Goal: Find specific page/section: Find specific page/section

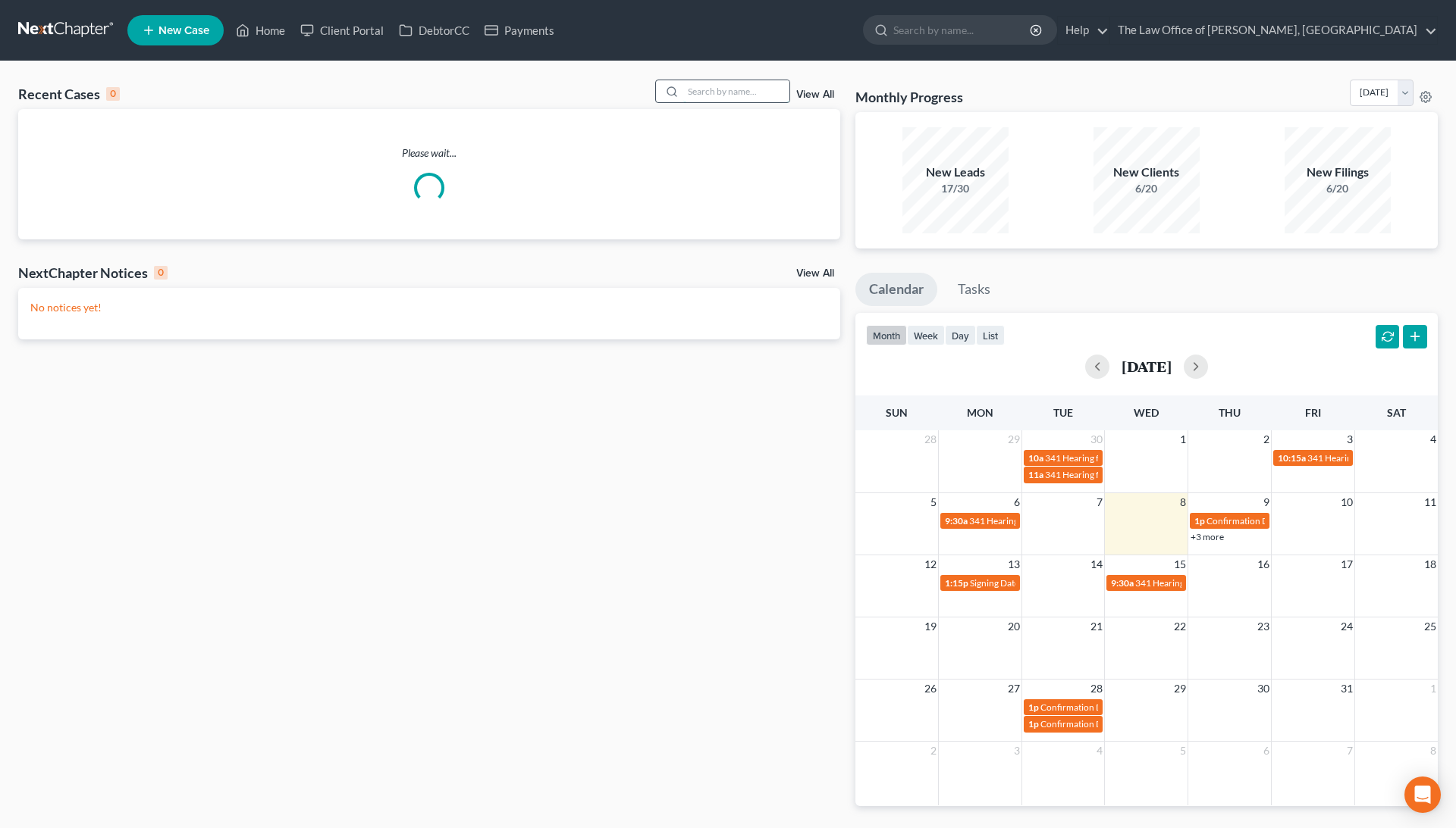
click at [718, 86] on input "search" at bounding box center [736, 92] width 106 height 22
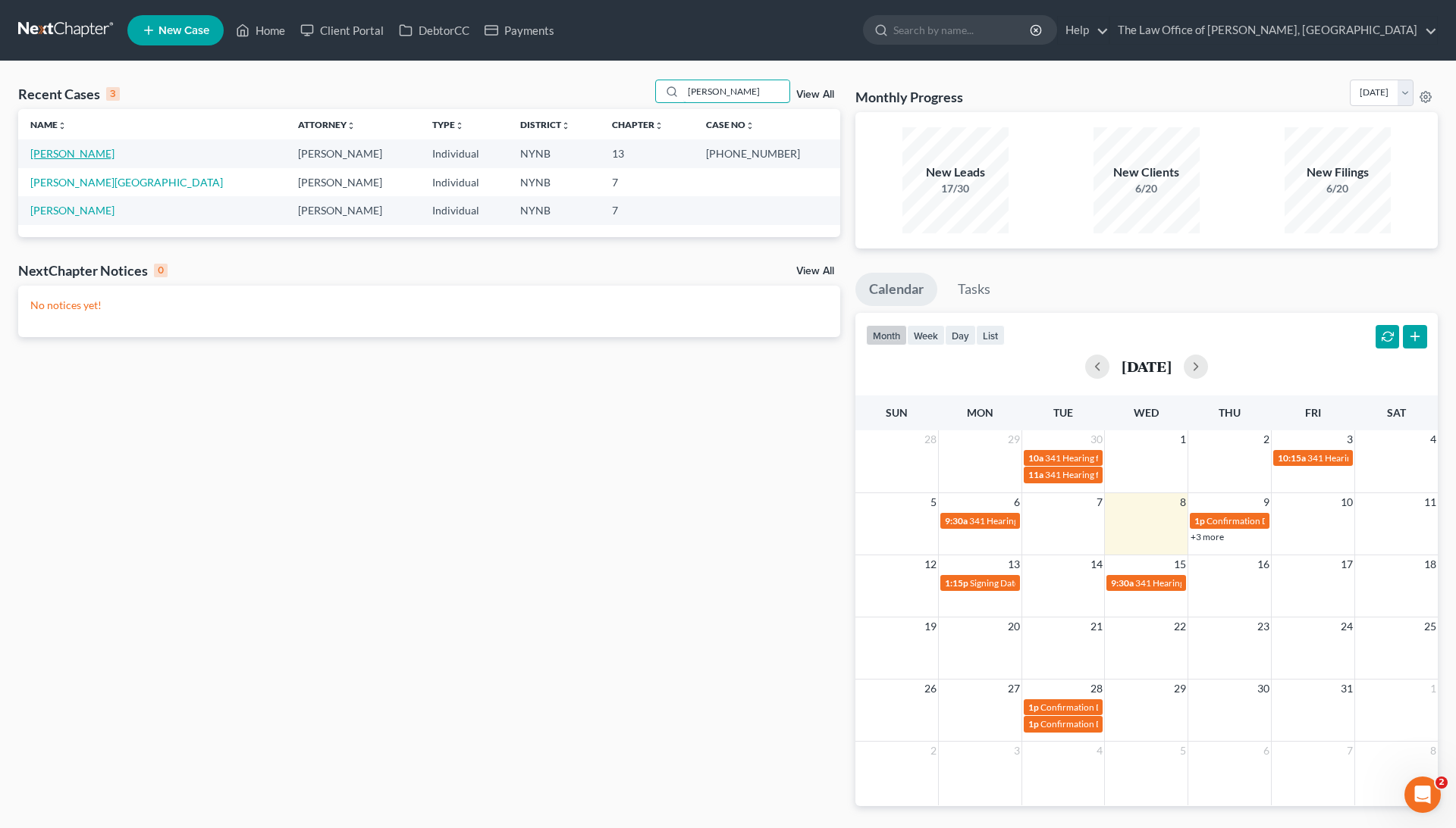
type input "Murray"
click at [61, 150] on link "[PERSON_NAME]" at bounding box center [73, 153] width 85 height 13
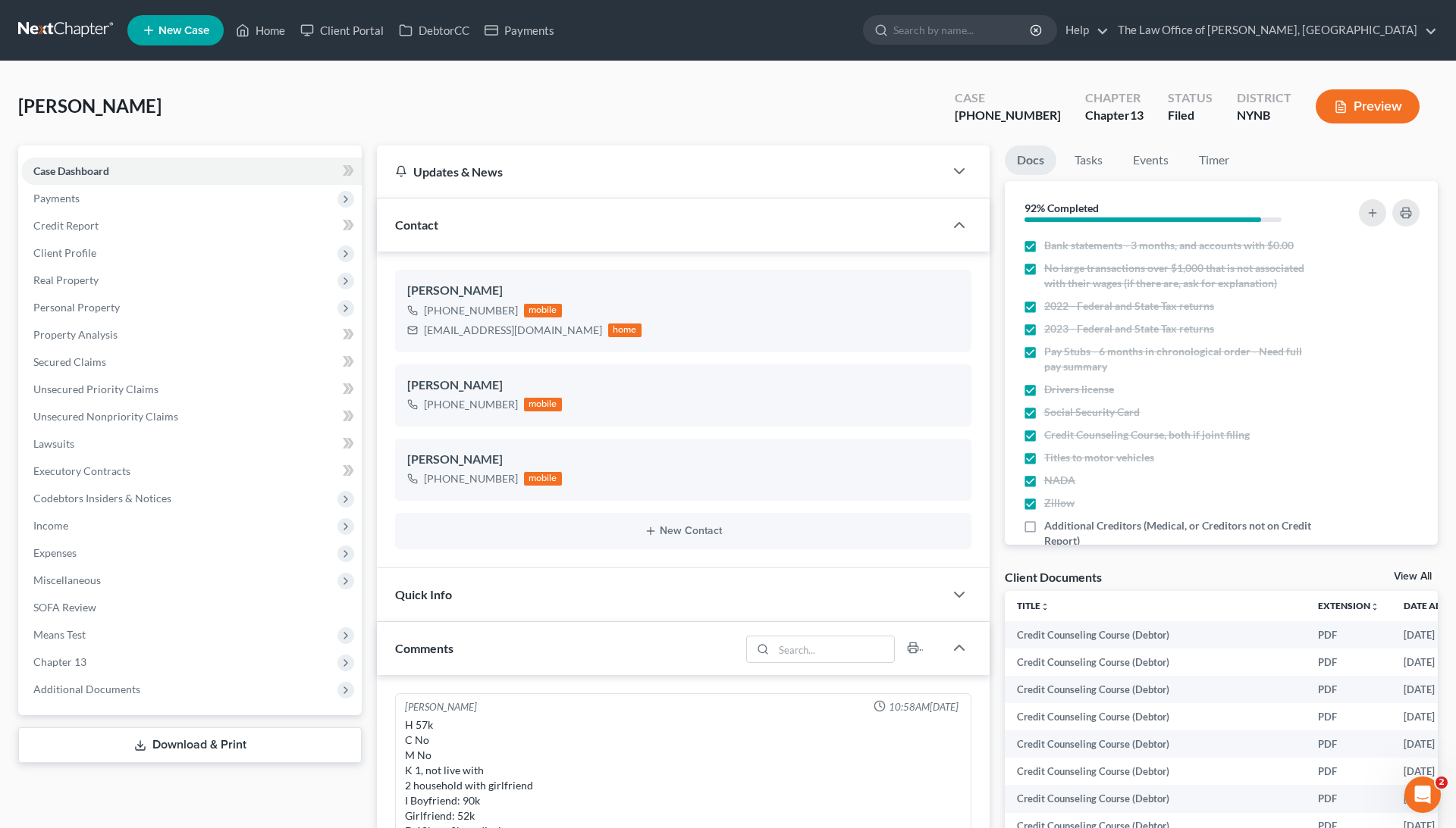
scroll to position [237, 0]
drag, startPoint x: 1050, startPoint y: 116, endPoint x: 982, endPoint y: 119, distance: 68.1
click at [982, 119] on div "Case 25-10308-1 Chapter Chapter 13 Status Filed District NYNB Preview" at bounding box center [1186, 107] width 502 height 54
copy div "25-10308"
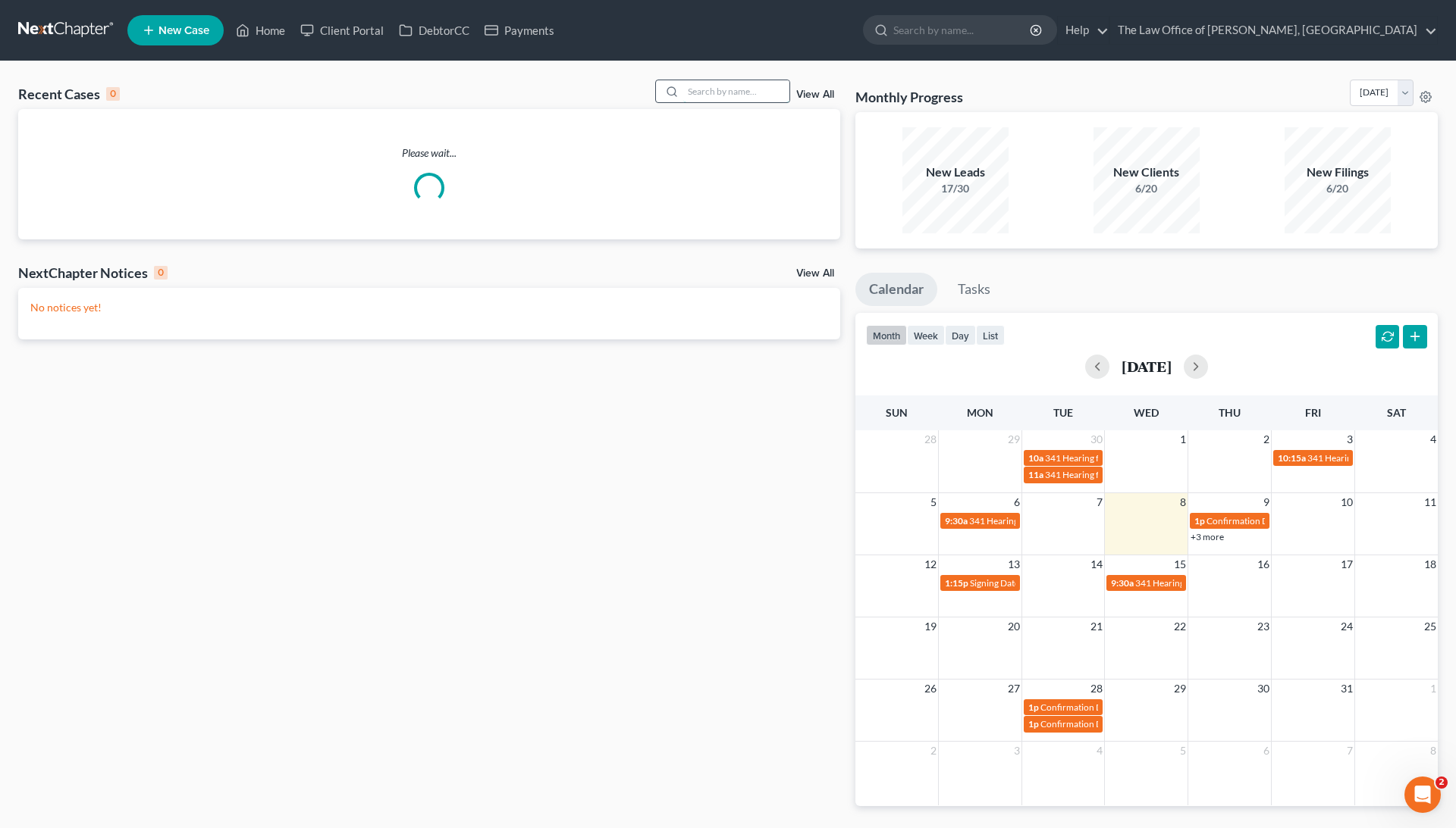
click at [693, 86] on input "search" at bounding box center [736, 92] width 106 height 22
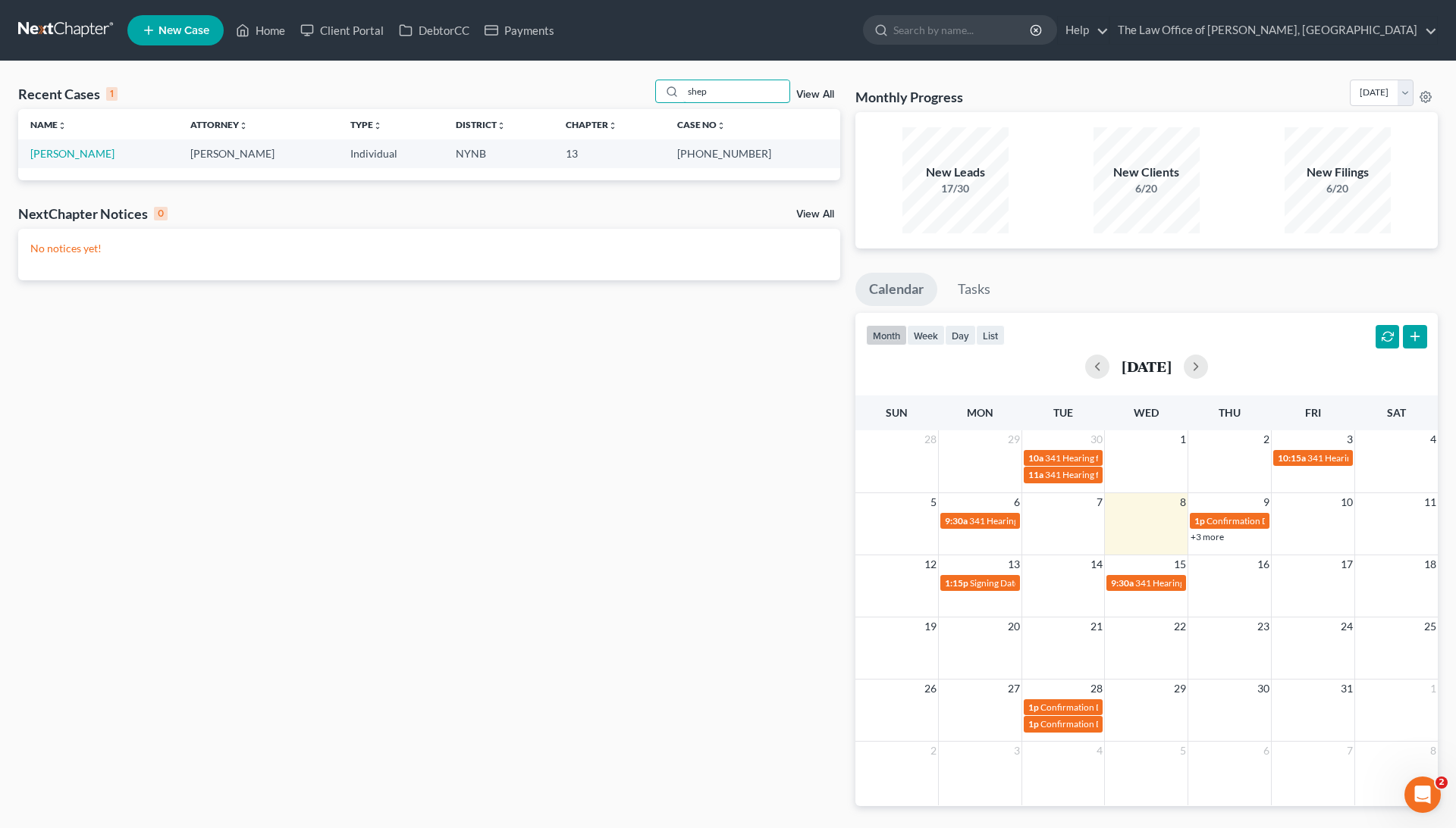
type input "shep"
drag, startPoint x: 731, startPoint y: 151, endPoint x: 777, endPoint y: 152, distance: 46.0
click at [777, 152] on td "25-10531-1" at bounding box center [752, 153] width 175 height 28
copy td "25-10531"
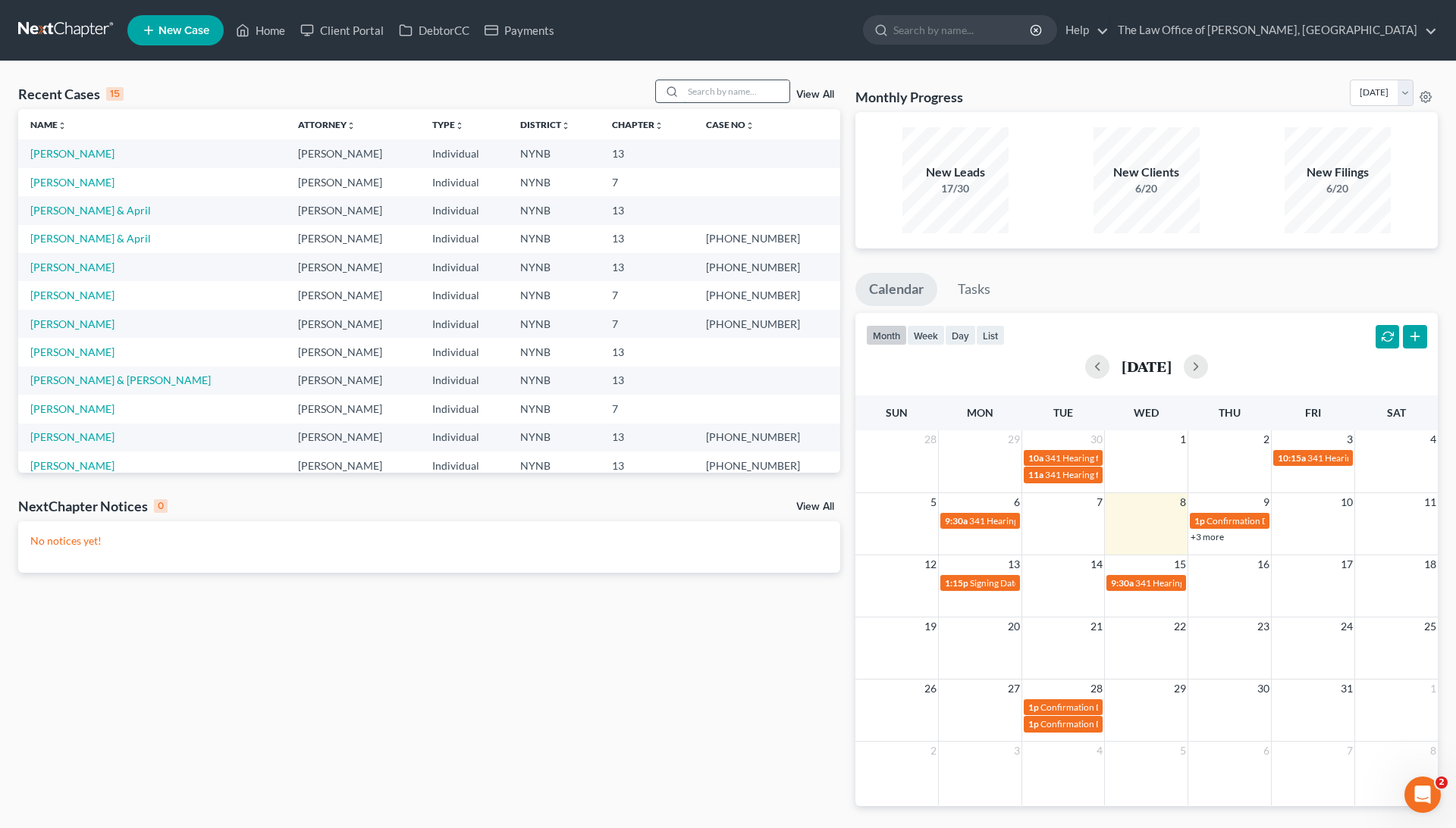
click at [706, 91] on input "search" at bounding box center [736, 92] width 106 height 22
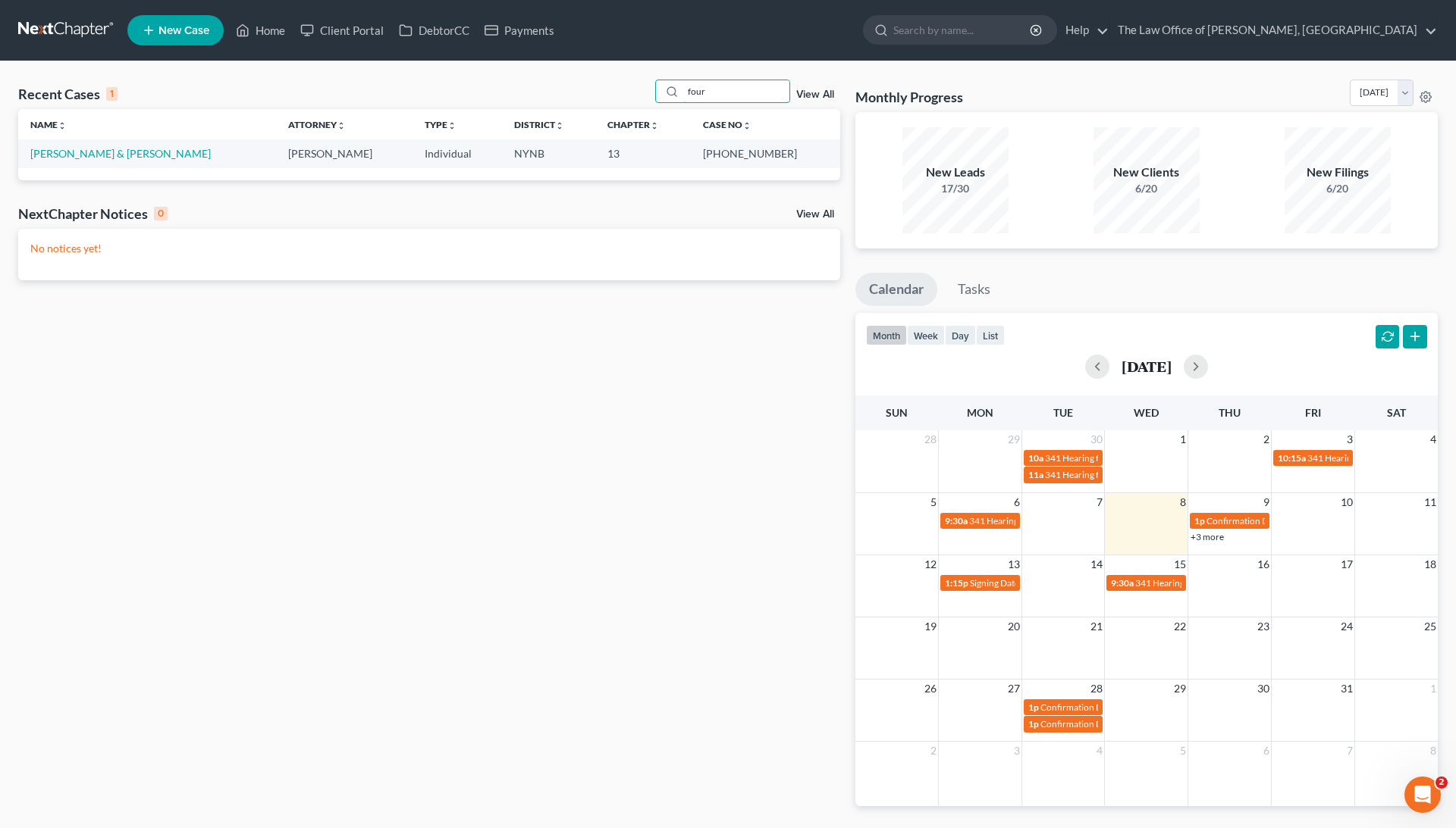
type input "four"
drag, startPoint x: 735, startPoint y: 152, endPoint x: 782, endPoint y: 155, distance: 47.1
click at [782, 155] on td "25-10394-1" at bounding box center [765, 153] width 148 height 28
copy td "25-10394"
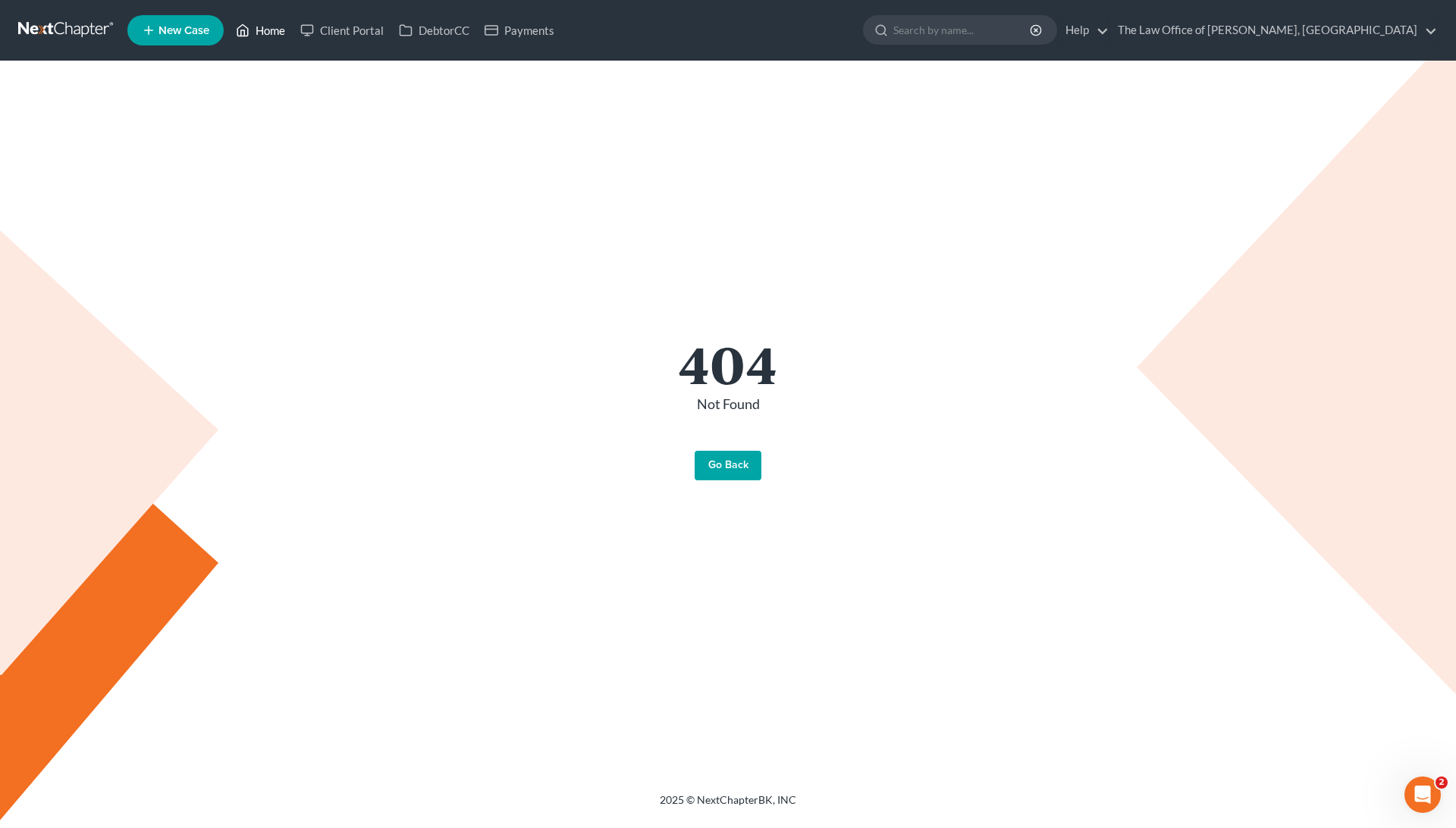
click at [273, 30] on link "Home" at bounding box center [260, 30] width 65 height 27
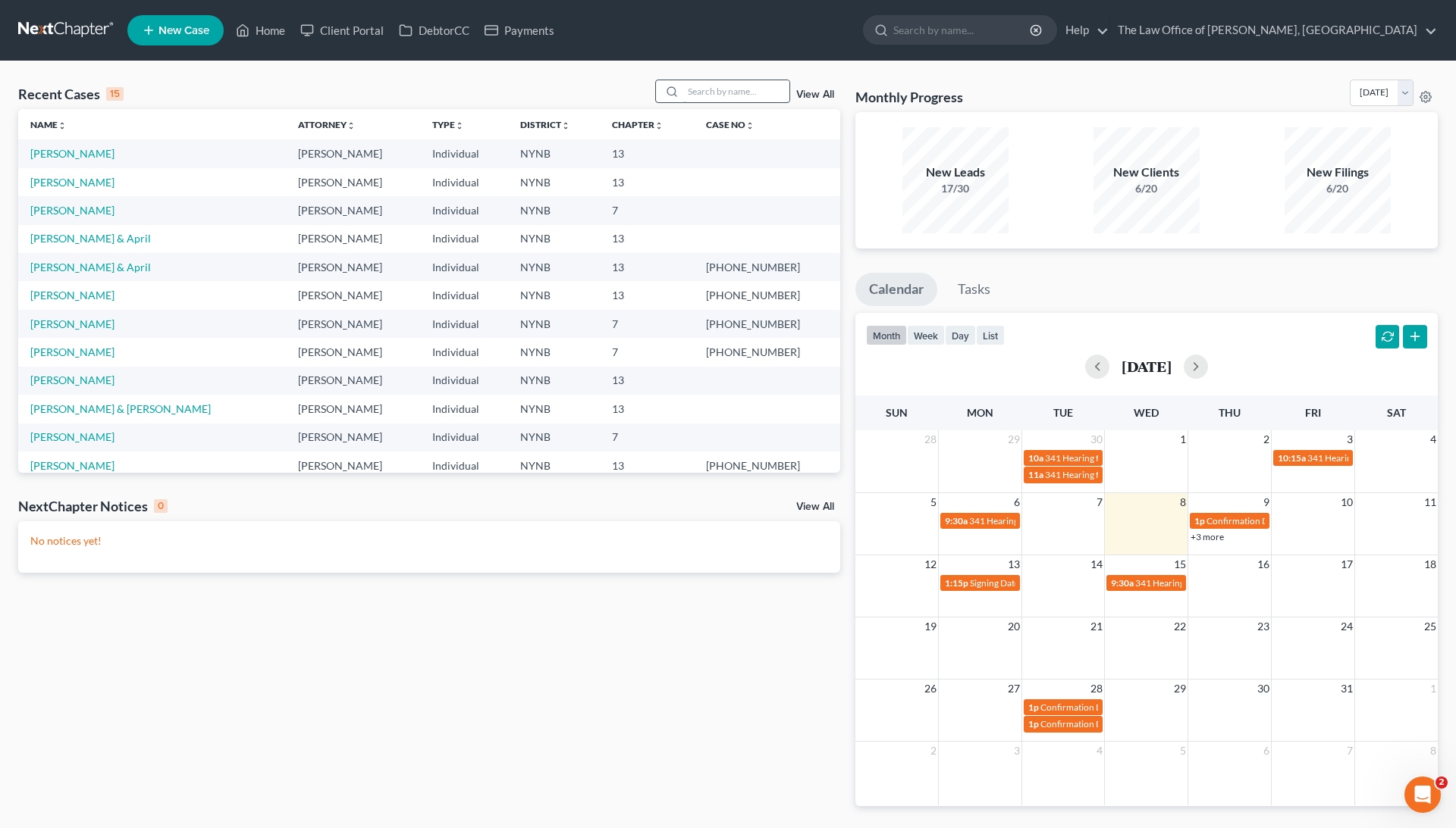
click at [738, 92] on input "search" at bounding box center [736, 92] width 106 height 22
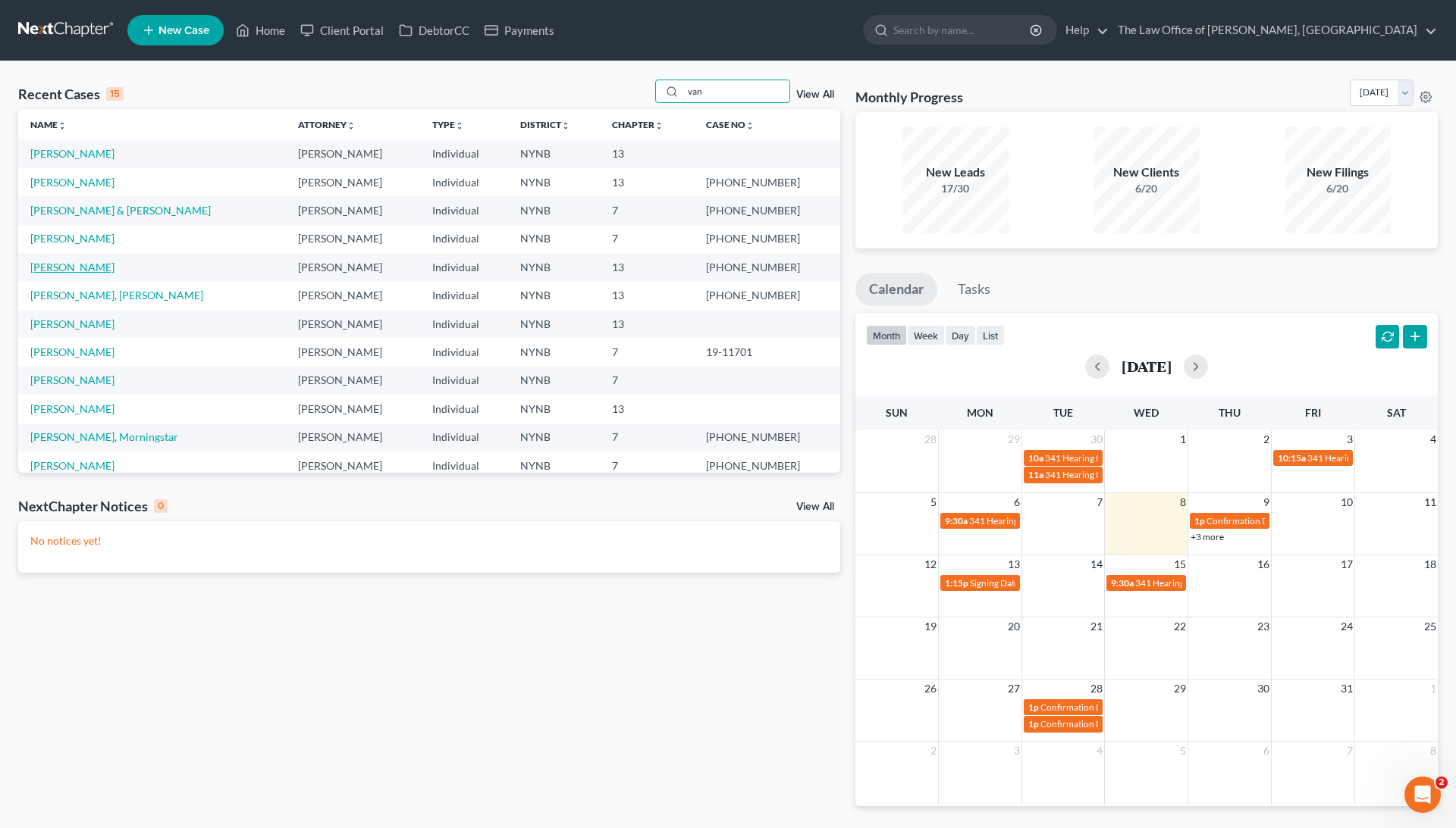
type input "van"
click at [81, 265] on link "[PERSON_NAME]" at bounding box center [73, 267] width 85 height 13
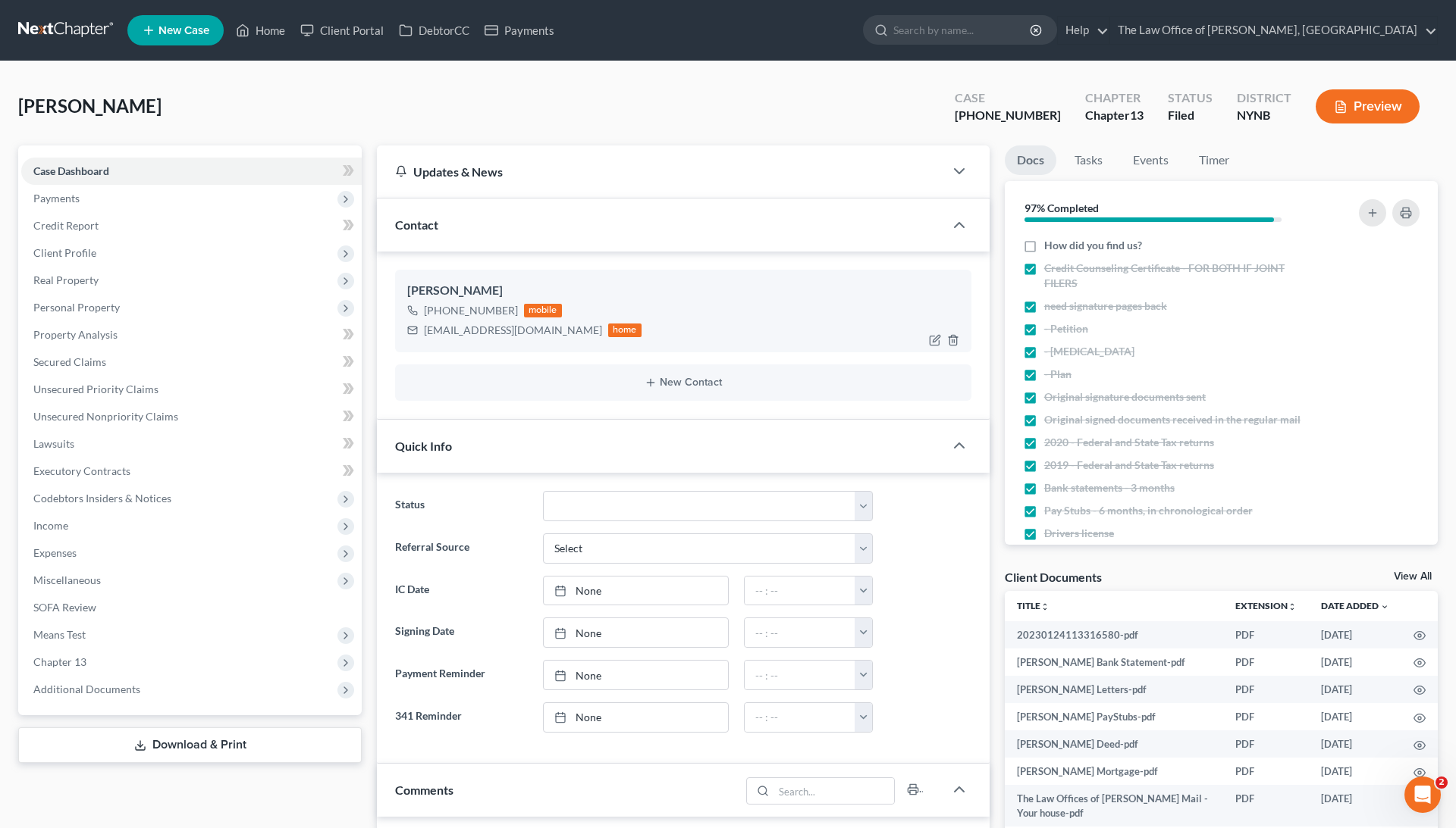
click at [489, 304] on div "+1 (518) 755-0322" at bounding box center [471, 310] width 94 height 15
copy div "+1 (518) 755-0322"
click at [265, 32] on link "Home" at bounding box center [260, 30] width 65 height 27
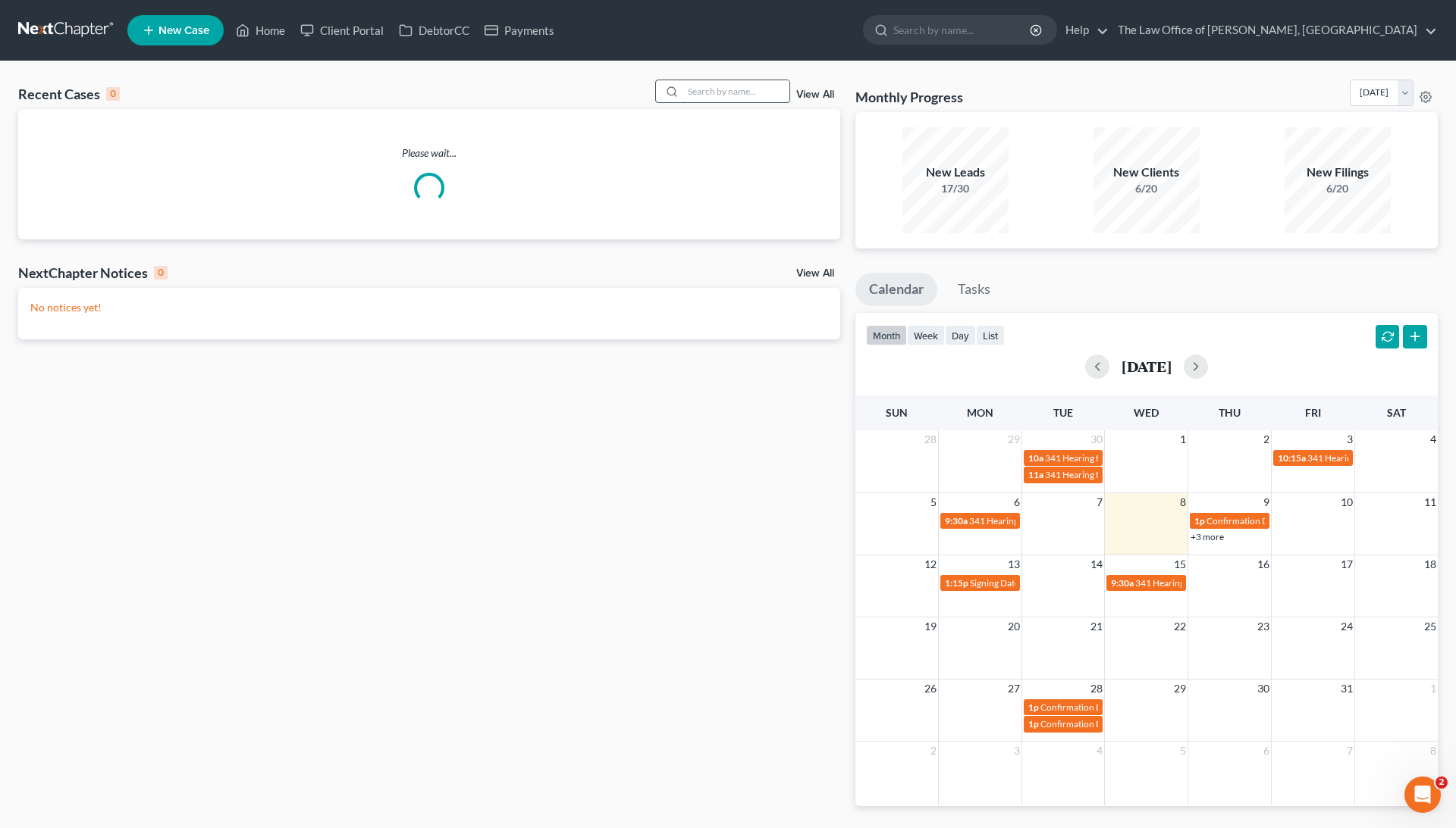
click at [722, 84] on input "search" at bounding box center [736, 92] width 106 height 22
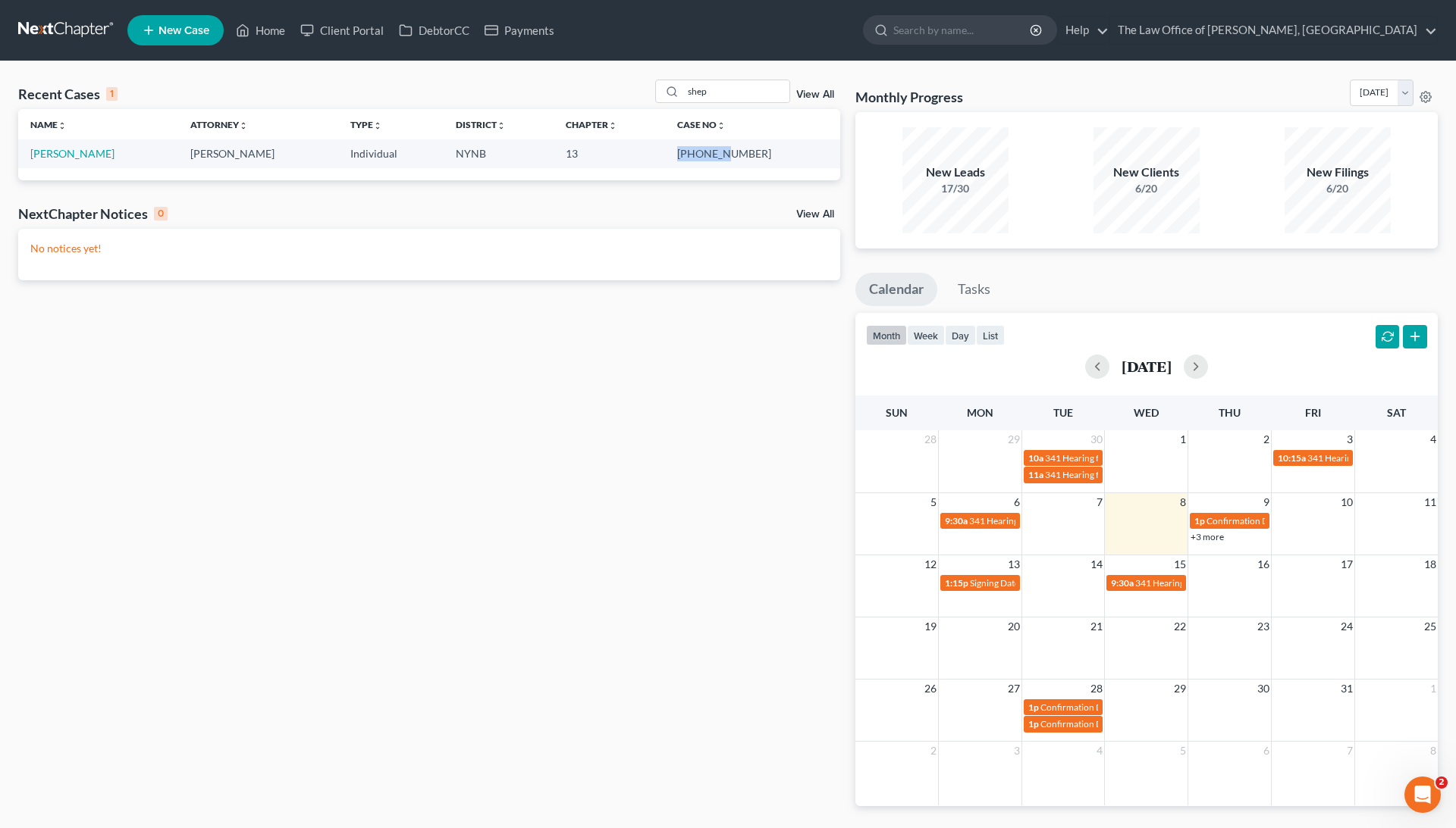
drag, startPoint x: 732, startPoint y: 155, endPoint x: 775, endPoint y: 155, distance: 43.0
click at [775, 155] on td "25-10531-1" at bounding box center [752, 153] width 175 height 28
copy td "25-10531"
click at [717, 104] on div "Recent Cases 1 shep View All" at bounding box center [429, 94] width 822 height 29
click at [710, 88] on input "shep" at bounding box center [736, 92] width 106 height 22
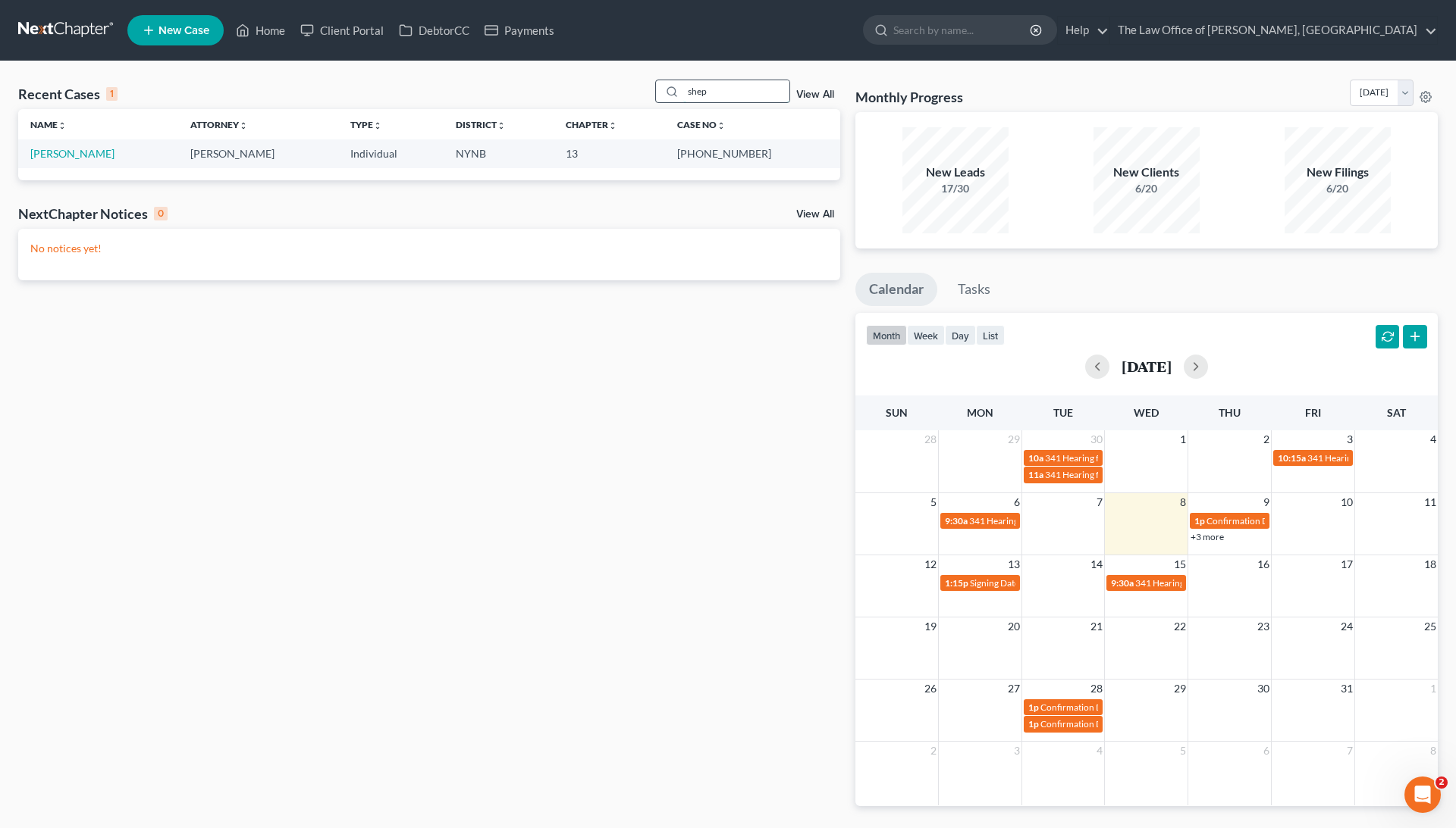
click at [710, 86] on input "shep" at bounding box center [736, 92] width 106 height 22
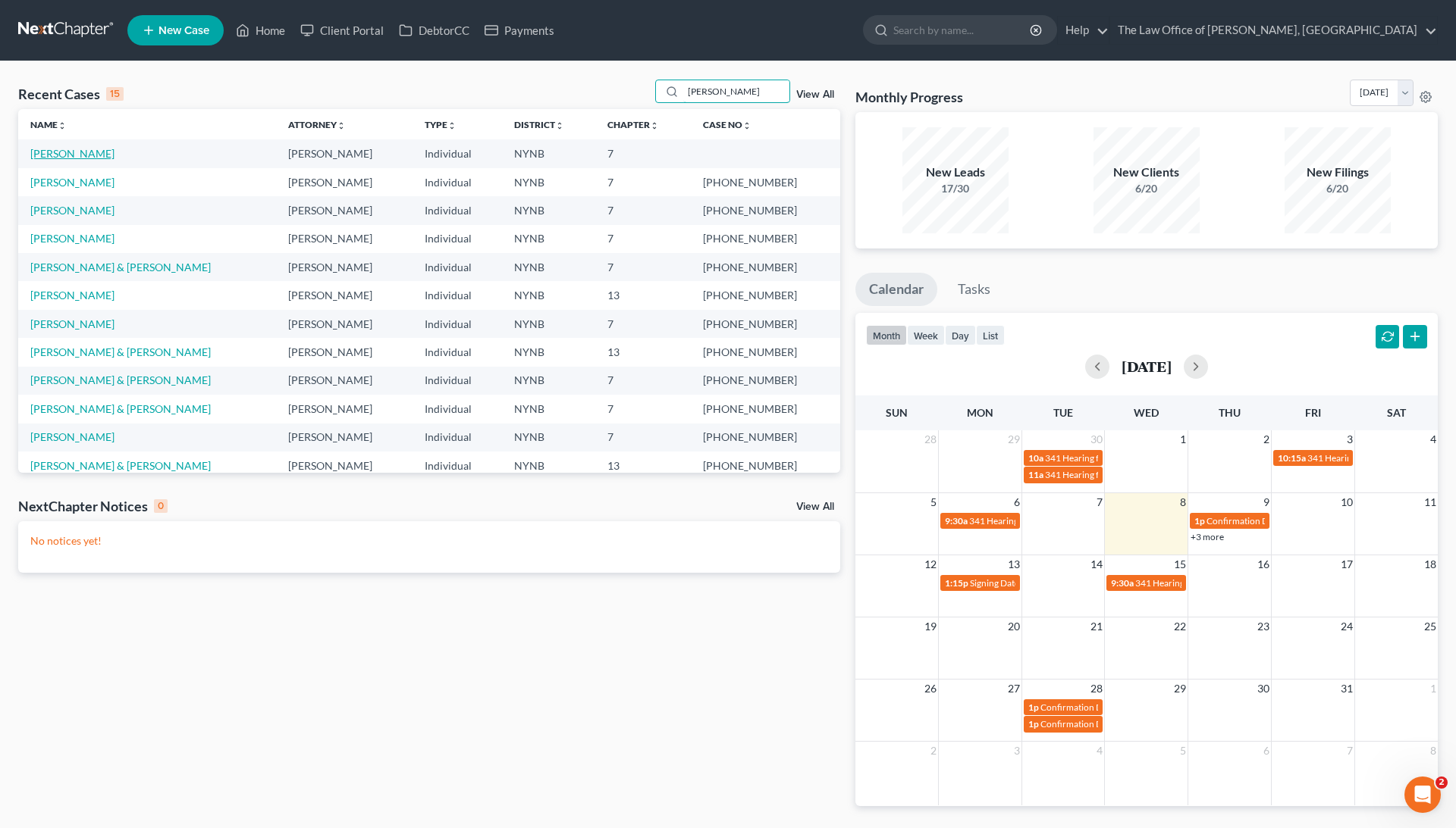
type input "James"
click at [115, 151] on link "[PERSON_NAME]" at bounding box center [73, 153] width 85 height 13
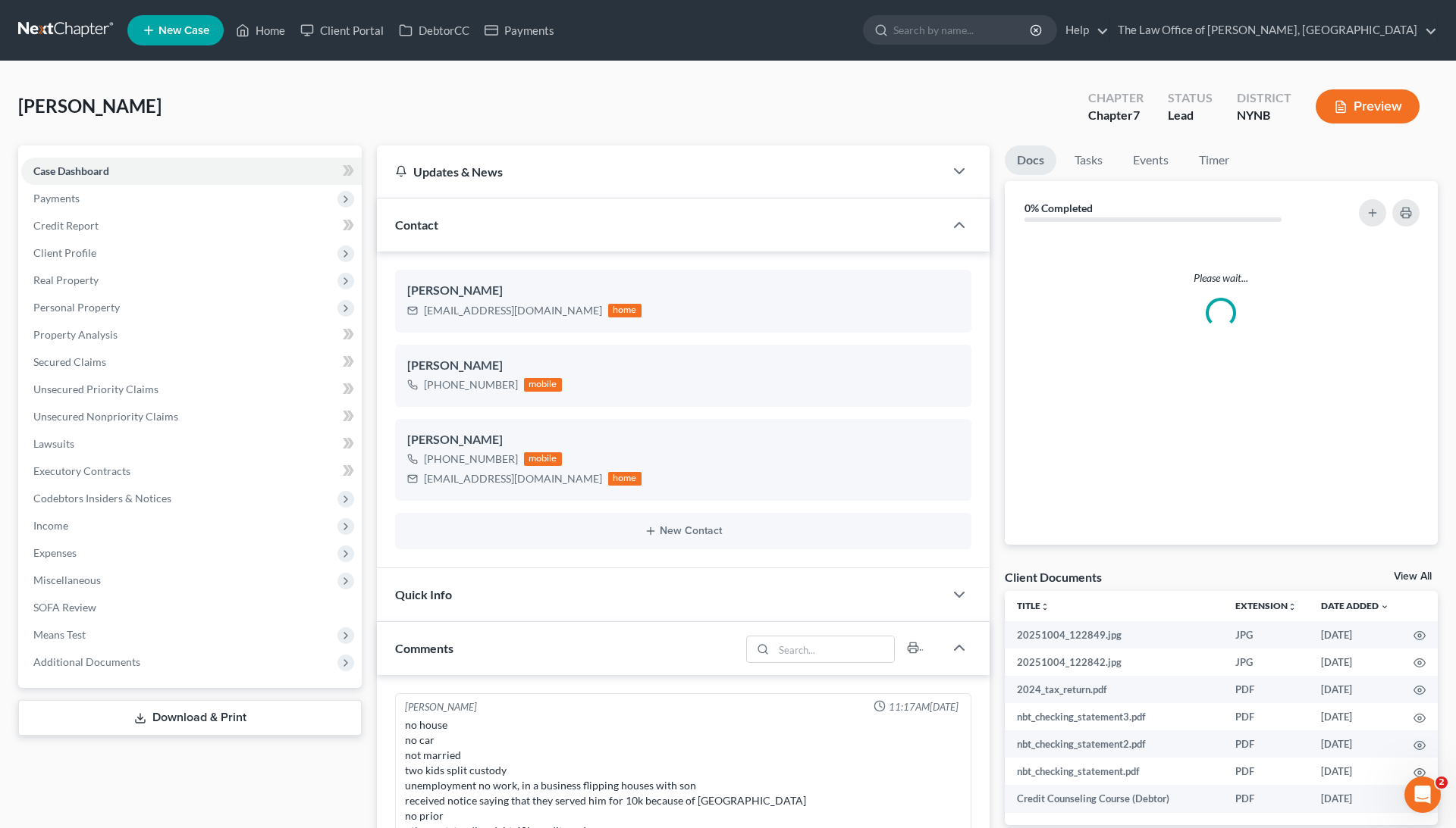
click at [79, 107] on span "[PERSON_NAME]" at bounding box center [90, 106] width 144 height 22
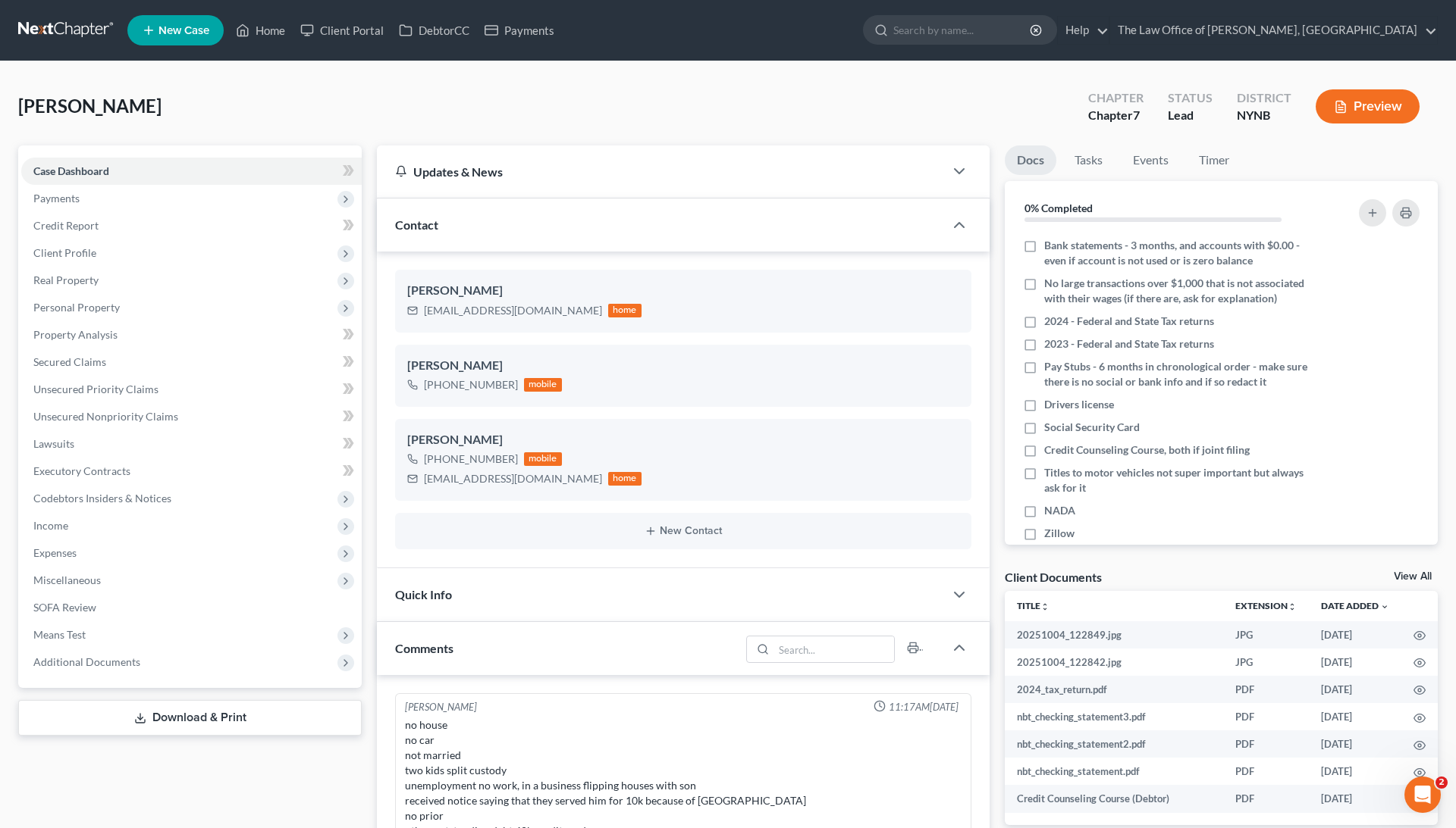
click at [79, 107] on span "[PERSON_NAME]" at bounding box center [90, 106] width 144 height 22
copy span "Przybylowicz"
click at [732, 114] on div "Przybylowicz, James Upgraded Chapter Chapter 7 Status Lead District NYNB Preview" at bounding box center [728, 112] width 1419 height 66
click at [276, 37] on link "Home" at bounding box center [260, 30] width 65 height 27
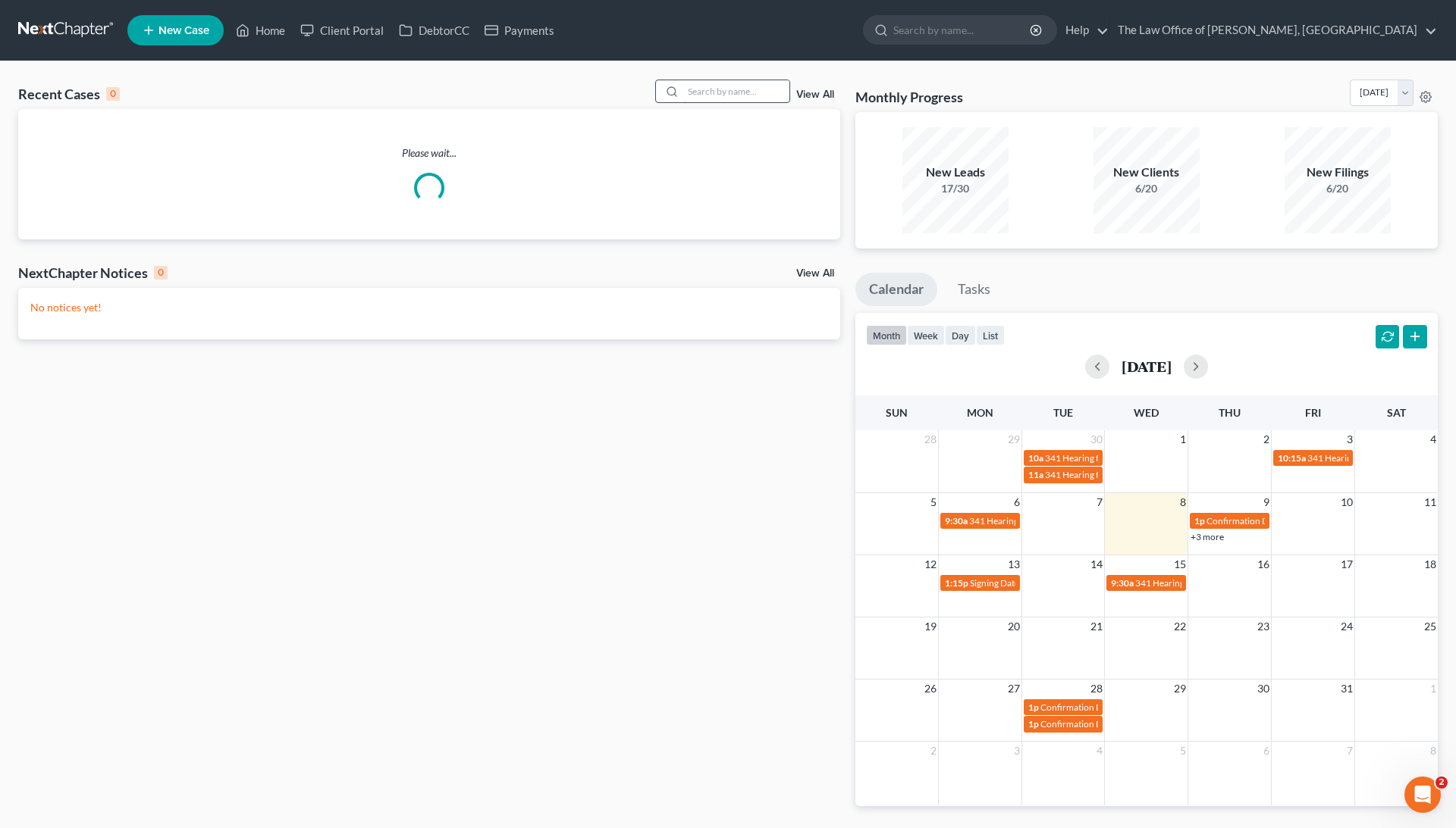
click at [691, 80] on input "search" at bounding box center [736, 92] width 106 height 22
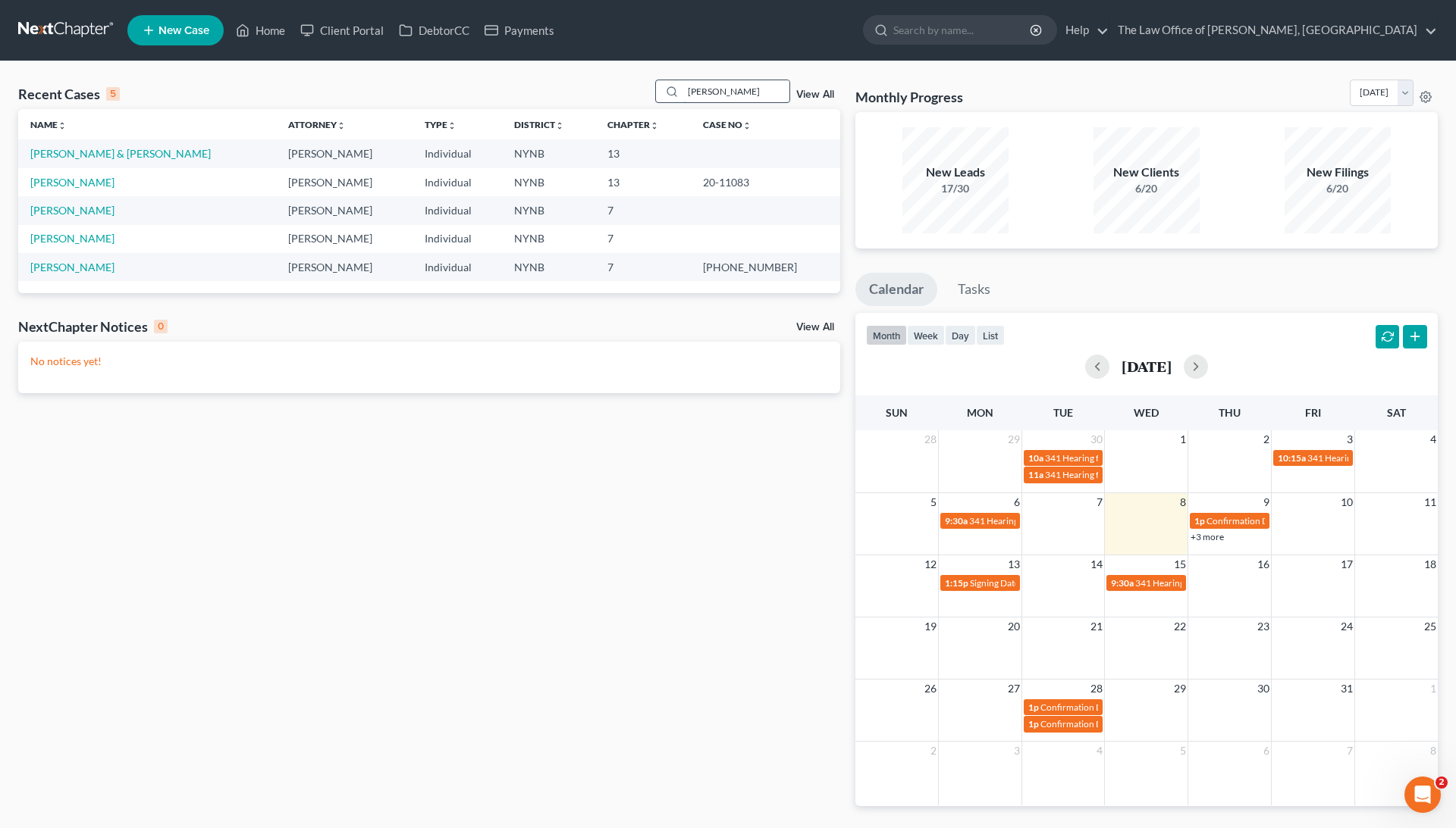
click at [716, 89] on input "clark" at bounding box center [736, 92] width 106 height 22
click at [716, 91] on input "clark" at bounding box center [736, 92] width 106 height 22
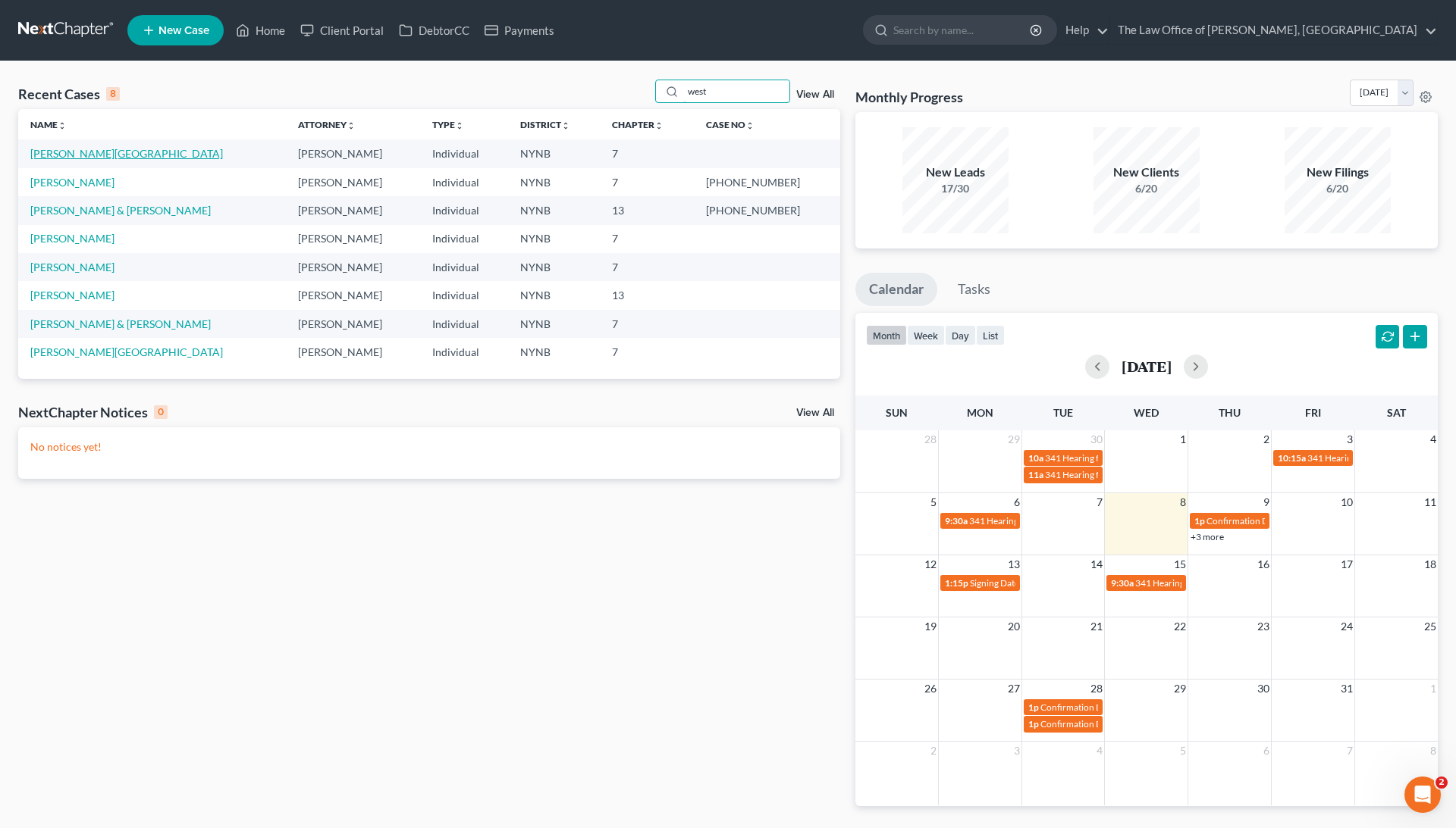
type input "west"
click at [69, 155] on link "[PERSON_NAME][GEOGRAPHIC_DATA]" at bounding box center [127, 153] width 193 height 13
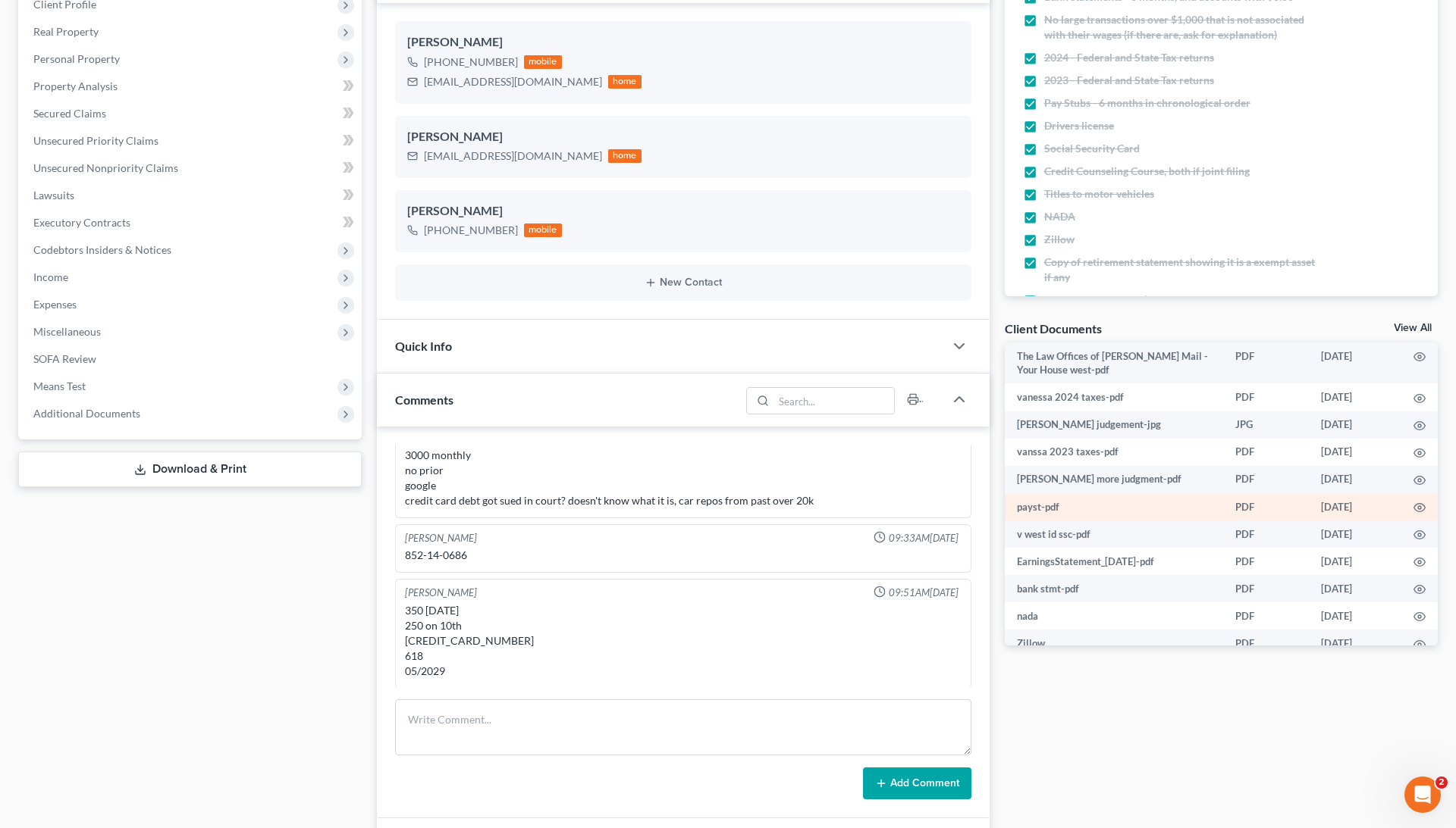
scroll to position [32, 0]
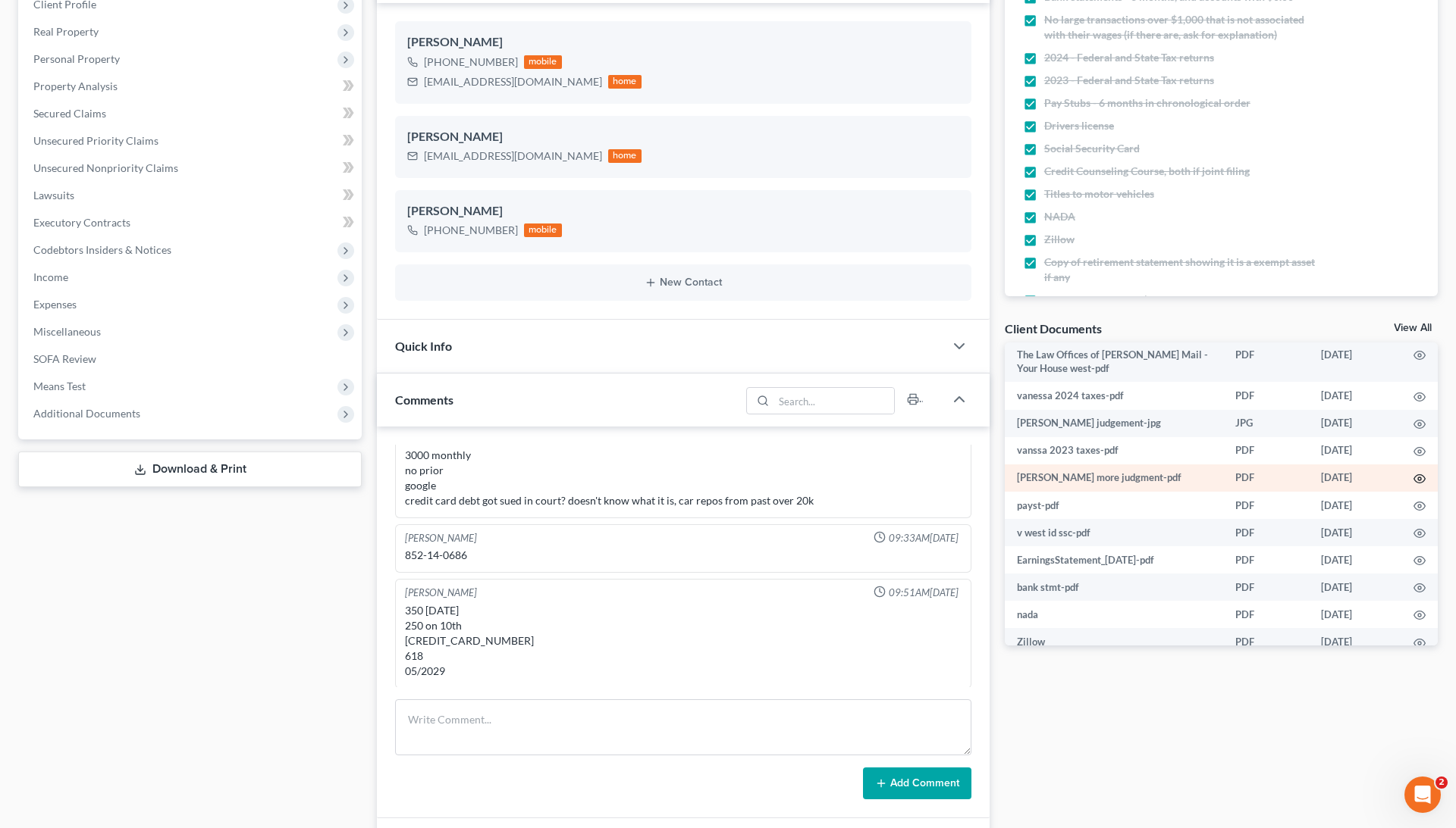
click at [1418, 473] on icon "button" at bounding box center [1419, 478] width 12 height 12
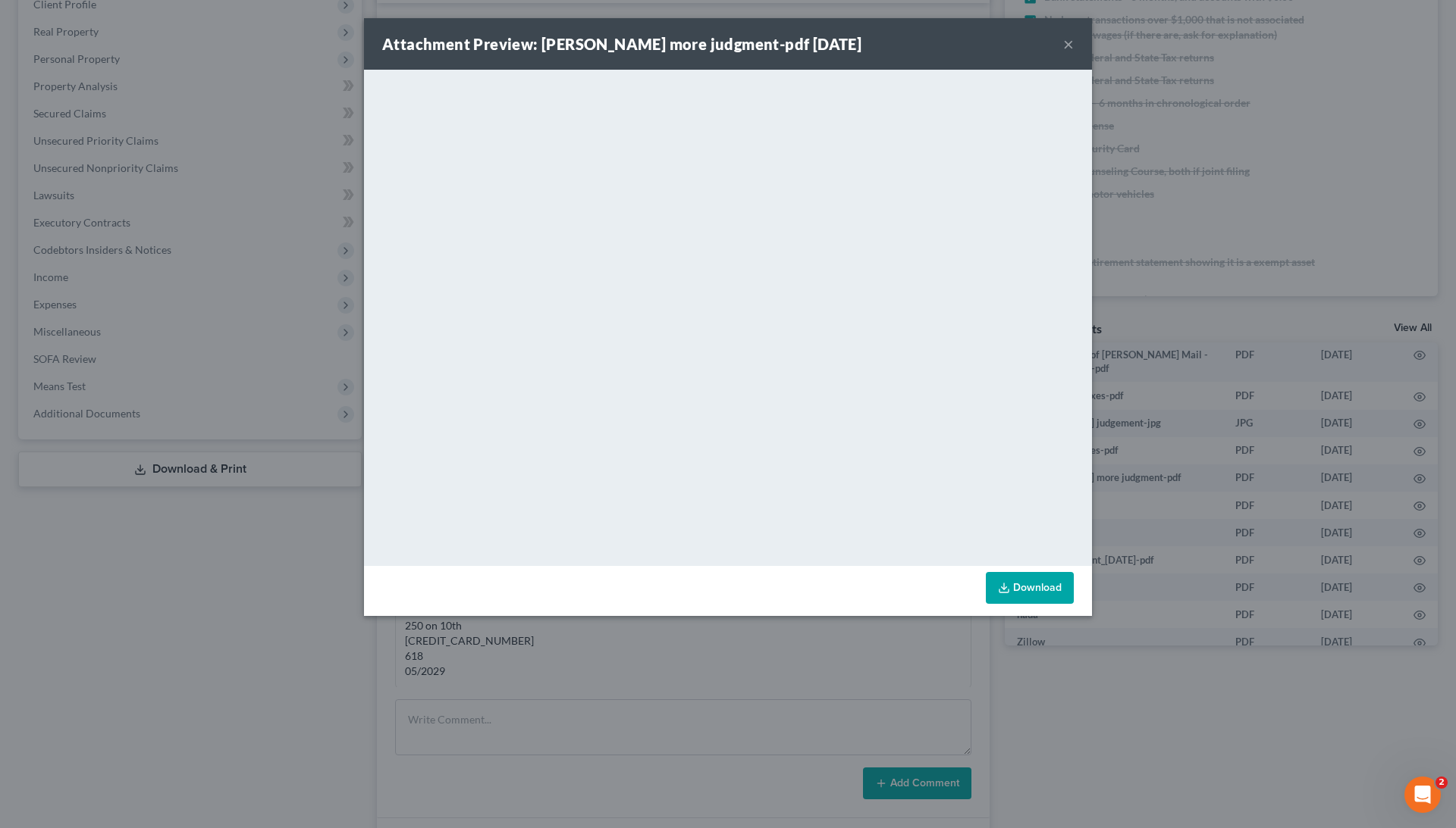
click at [1178, 489] on div "Attachment Preview: vanessa more judgment-pdf 10/08/2025 × <object ng-attr-data…" at bounding box center [728, 414] width 1456 height 828
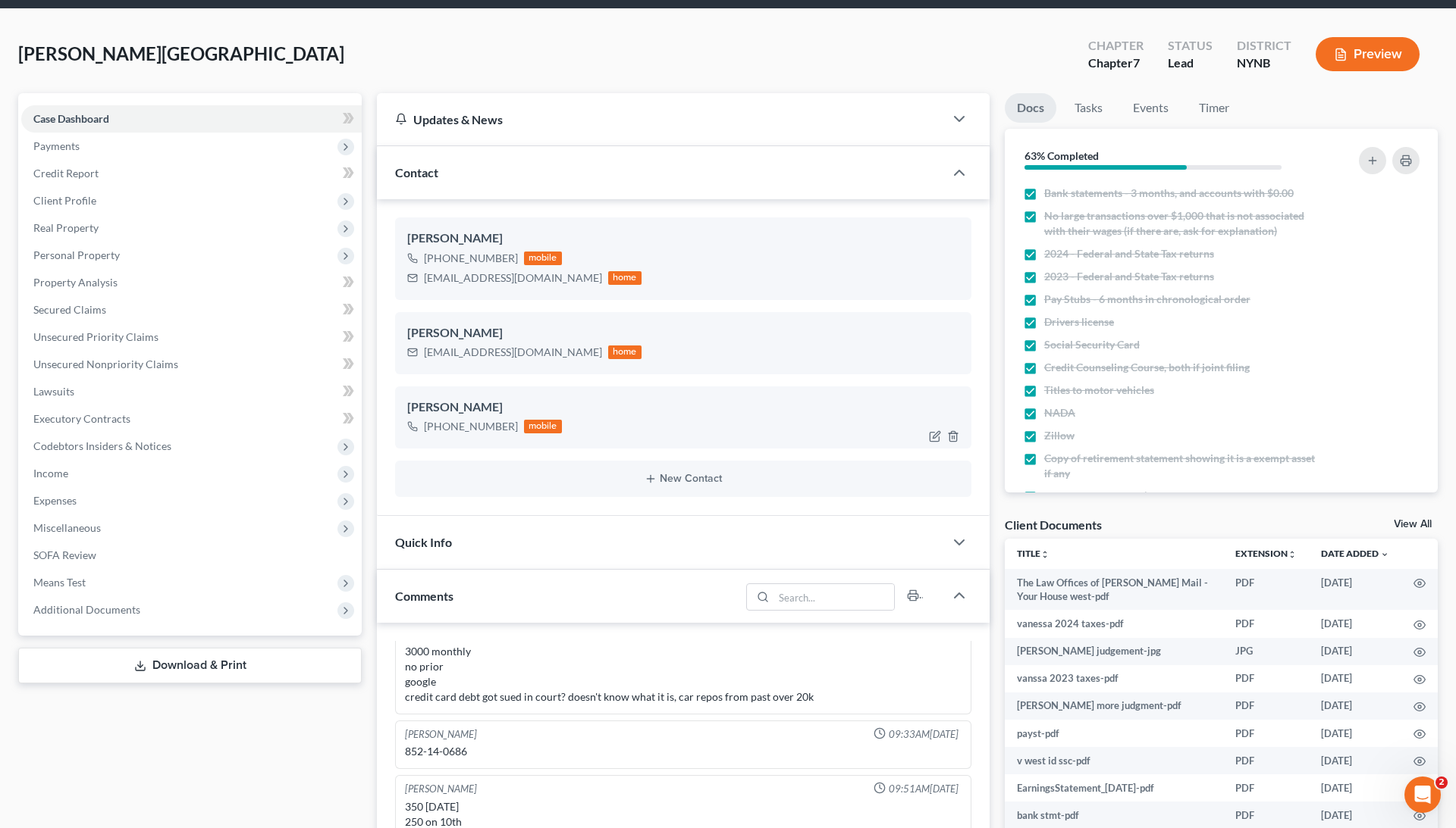
scroll to position [49, 0]
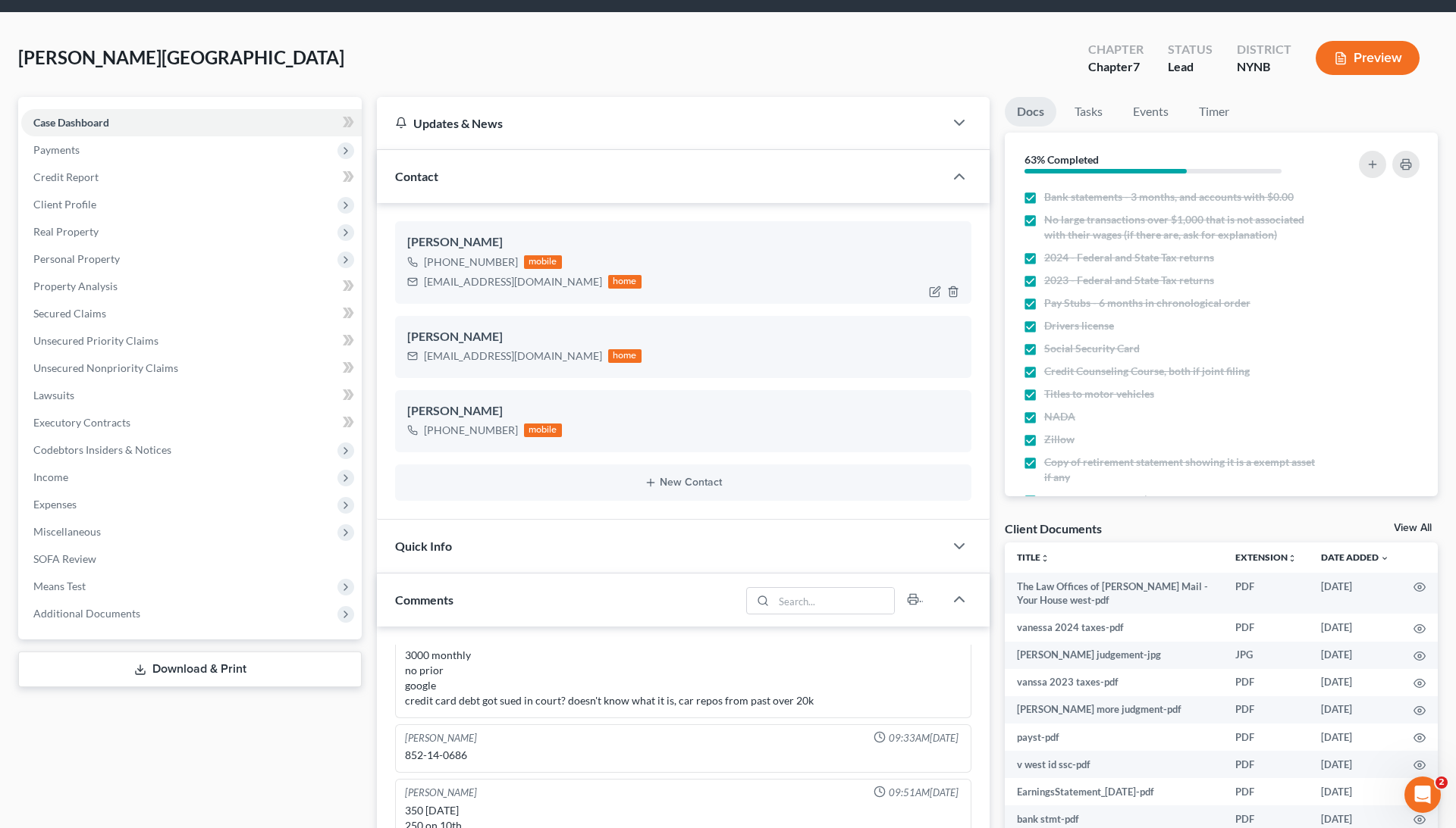
click at [434, 261] on div "+1 (518) 503-4050" at bounding box center [471, 261] width 94 height 15
copy div "+1 (518) 503-4050"
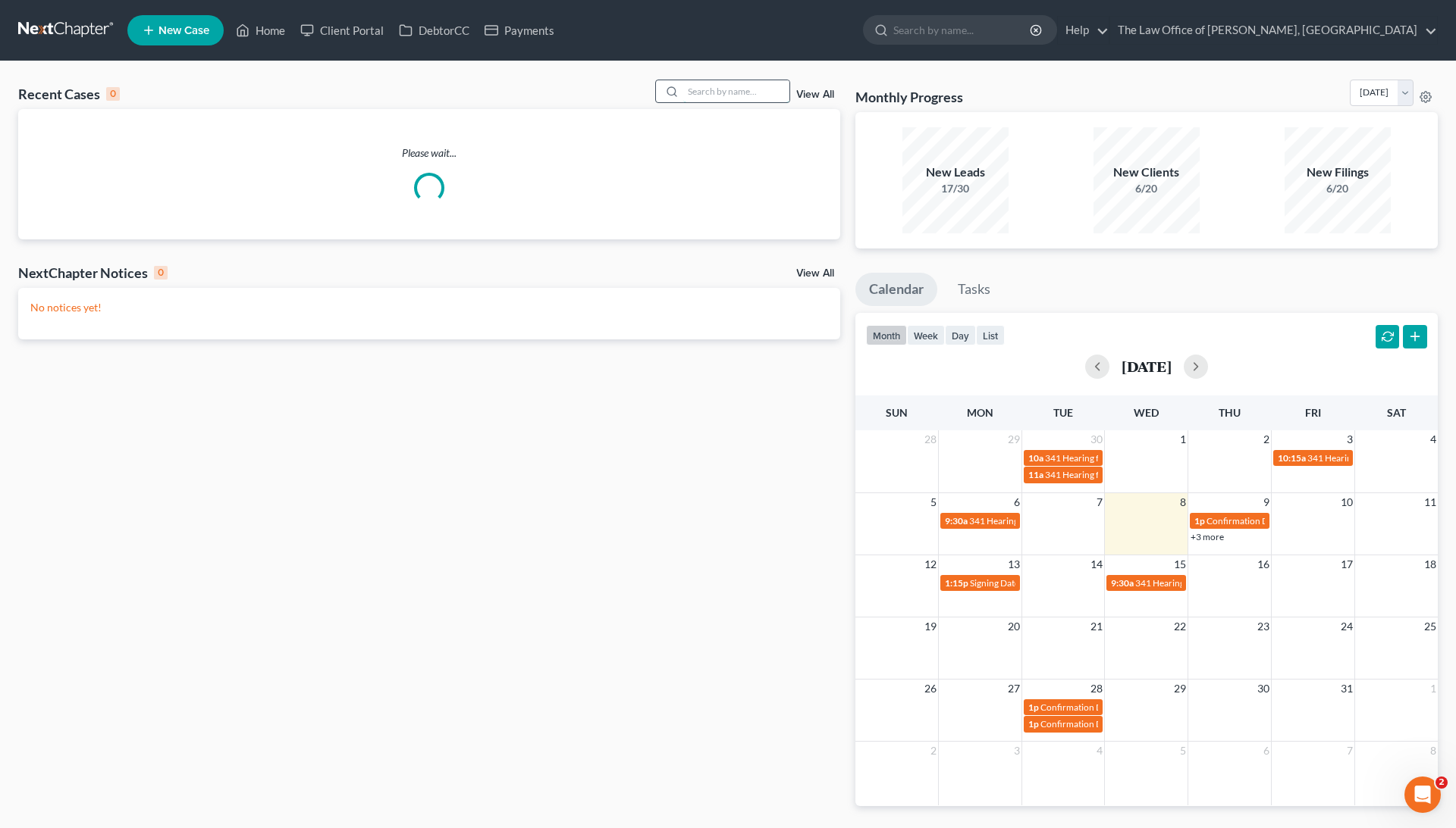
click at [699, 92] on input "search" at bounding box center [736, 92] width 106 height 22
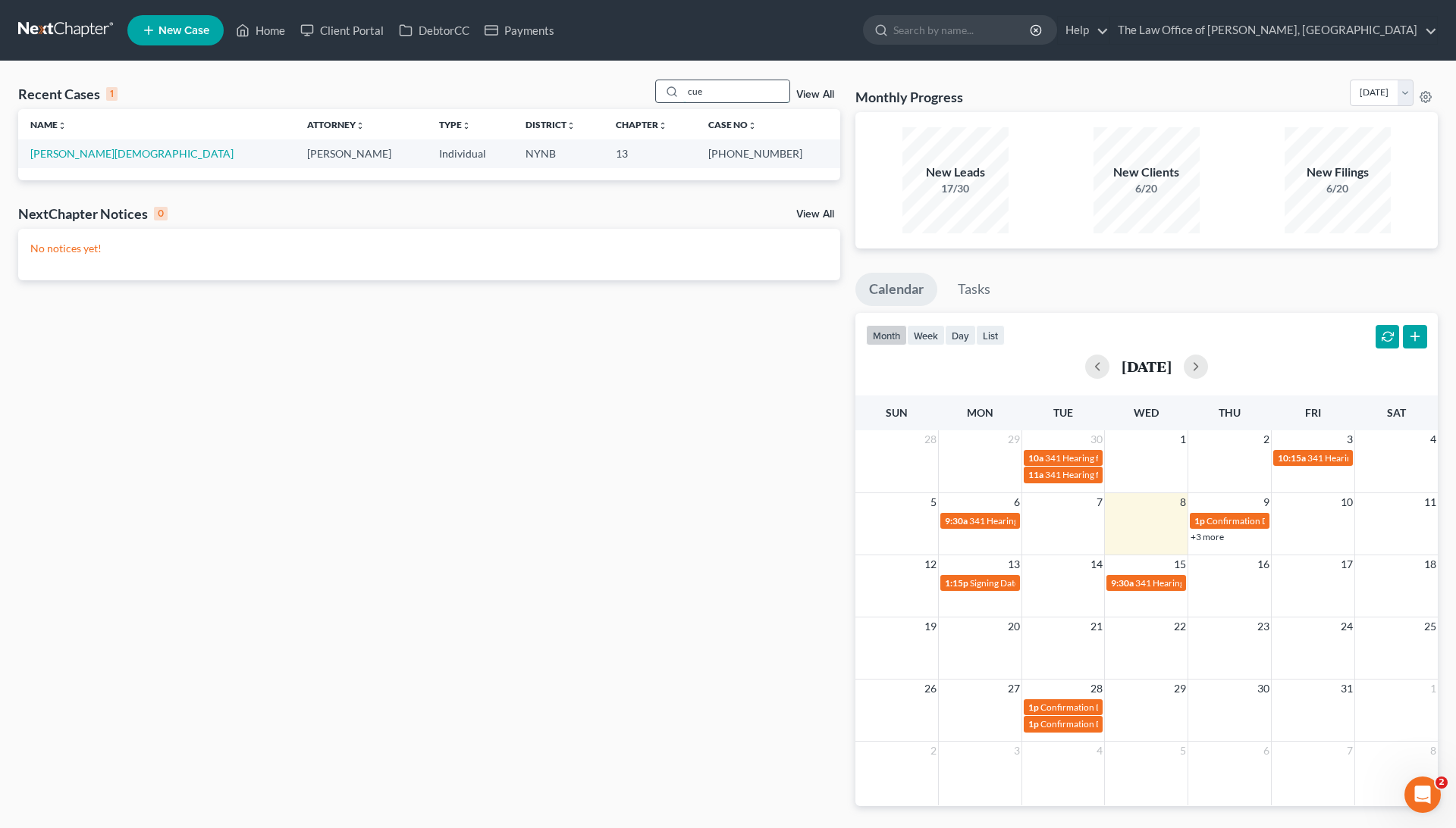
type input "cue"
drag, startPoint x: 699, startPoint y: 92, endPoint x: 775, endPoint y: 152, distance: 96.8
click at [775, 152] on td "[PHONE_NUMBER]" at bounding box center [768, 153] width 144 height 28
drag, startPoint x: 775, startPoint y: 152, endPoint x: 713, endPoint y: 152, distance: 62.0
click at [713, 152] on tr "[PERSON_NAME] [PERSON_NAME] Individual NYNB 13 25-10179-1" at bounding box center [429, 153] width 822 height 28
